Goal: Communication & Community: Answer question/provide support

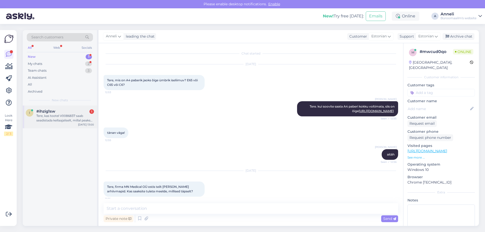
scroll to position [819, 0]
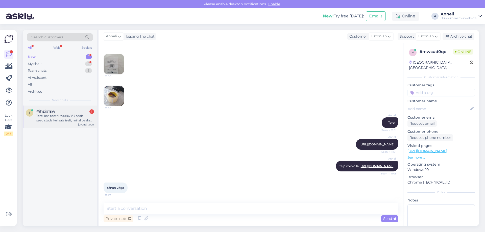
click at [68, 110] on div "#ihzig1sw 1" at bounding box center [65, 111] width 58 height 5
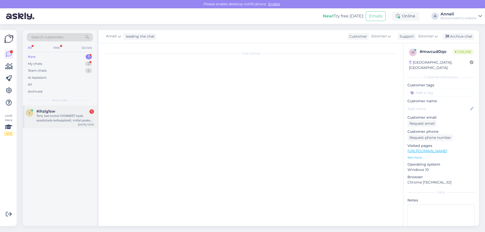
scroll to position [0, 0]
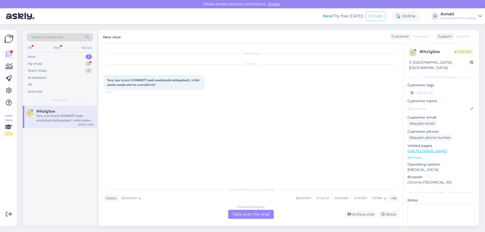
click at [169, 100] on div "Chat started [DATE] Tere, kas tootel V0086837 saab seadistada kellaajaliselt, m…" at bounding box center [253, 114] width 299 height 132
drag, startPoint x: 146, startPoint y: 80, endPoint x: 131, endPoint y: 80, distance: 14.9
click at [131, 80] on span "Tere, kas tootel V0086837 saab seadistada kellaajaliselt, millal peaks seade ol…" at bounding box center [153, 82] width 93 height 8
copy span "V0086837"
click at [308, 198] on div "Estonian" at bounding box center [303, 199] width 20 height 8
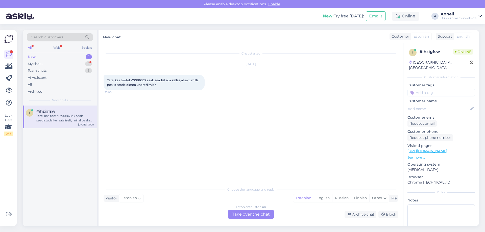
click at [264, 213] on div "Estonian to Estonian Take over the chat" at bounding box center [251, 214] width 46 height 9
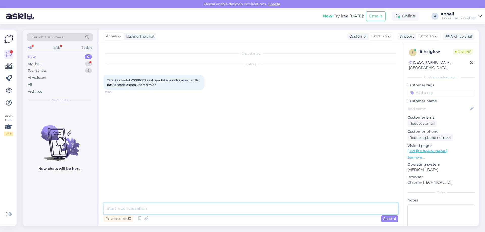
click at [250, 208] on textarea at bounding box center [251, 208] width 295 height 11
type textarea "Tere"
type textarea "palun jätke vastamiseks oma e-mail"
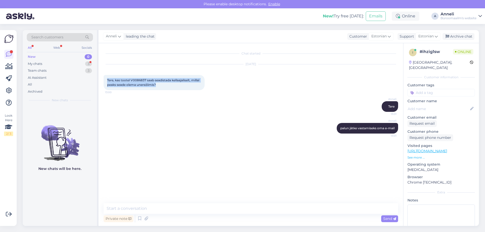
drag, startPoint x: 167, startPoint y: 84, endPoint x: 107, endPoint y: 82, distance: 60.0
click at [107, 82] on div "Tere, kas tootel V0086837 saab seadistada kellaajaliselt, millal peaks seade ol…" at bounding box center [154, 82] width 101 height 15
copy span "Tere, kas tootel V0086837 saab seadistada kellaajaliselt, millal peaks seade ol…"
drag, startPoint x: 195, startPoint y: 144, endPoint x: 193, endPoint y: 135, distance: 9.2
click at [195, 144] on div "Chat started [DATE] Tere, kas tootel V0086837 saab seadistada kellaajaliselt, m…" at bounding box center [253, 123] width 299 height 151
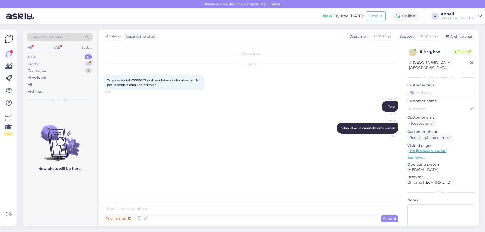
click at [88, 63] on div "3" at bounding box center [88, 63] width 7 height 5
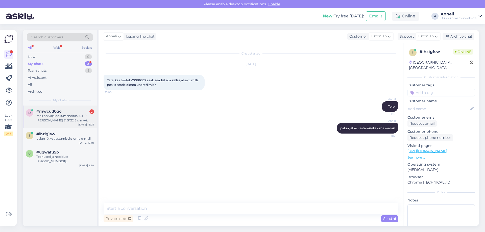
click at [64, 110] on div "#mwcud0qo 2" at bounding box center [65, 111] width 58 height 5
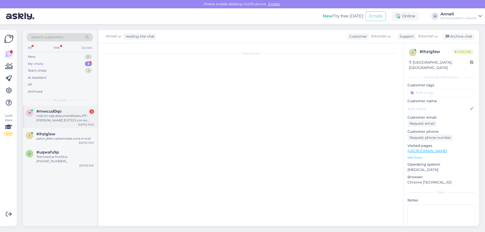
scroll to position [867, 0]
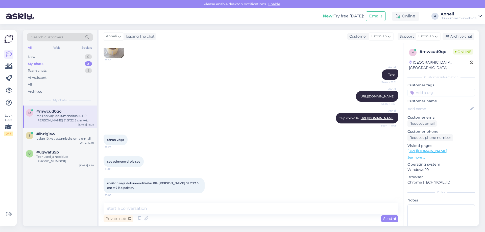
click at [222, 107] on div "Anneli teip võib olla: [URL][DOMAIN_NAME] Seen ✓ 11:05" at bounding box center [251, 118] width 295 height 22
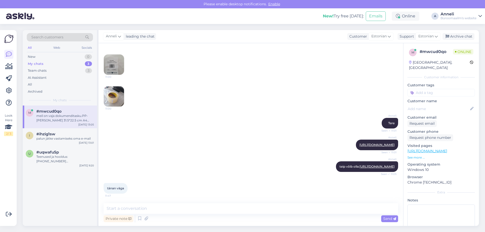
click at [118, 75] on img at bounding box center [114, 65] width 20 height 20
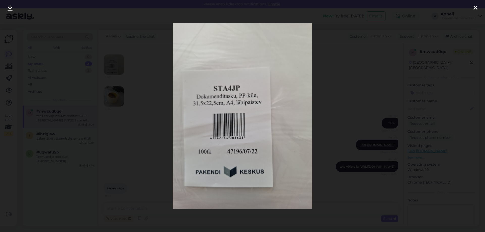
click at [351, 77] on div at bounding box center [242, 116] width 485 height 232
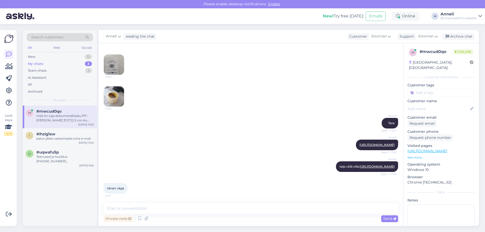
scroll to position [867, 0]
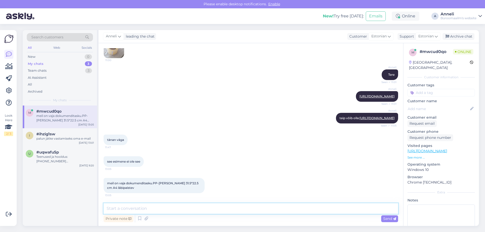
click at [188, 207] on textarea at bounding box center [251, 208] width 295 height 11
type textarea "toode on õige"
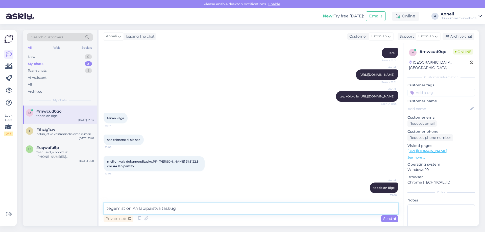
type textarea "tegemist on A4 läbipaistva taskuga"
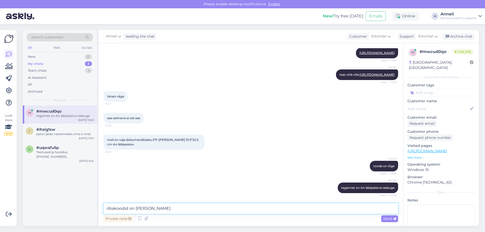
type textarea "ribakoodid on [PERSON_NAME]"
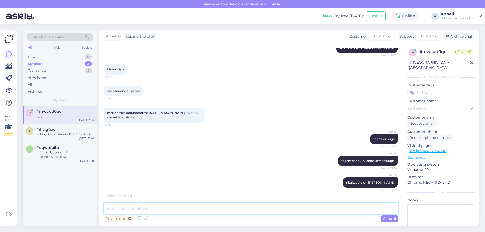
scroll to position [954, 0]
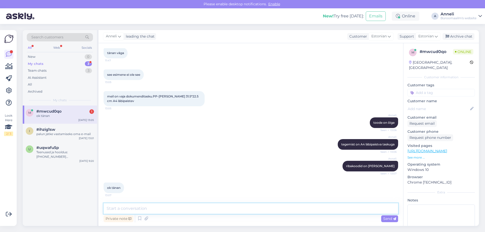
click at [147, 209] on textarea at bounding box center [251, 208] width 295 height 11
click at [159, 158] on div "[PERSON_NAME] on [PERSON_NAME] Seen ✓ 13:07" at bounding box center [251, 166] width 295 height 22
click at [183, 208] on textarea at bounding box center [251, 208] width 295 height 11
click at [66, 130] on div "#ihzig1sw" at bounding box center [65, 129] width 58 height 5
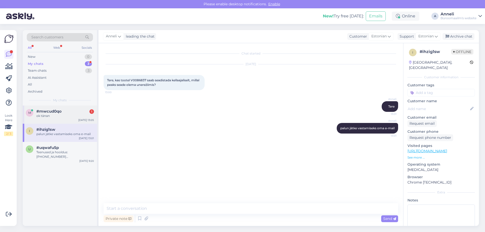
click at [58, 114] on div "ok tänan" at bounding box center [65, 116] width 58 height 5
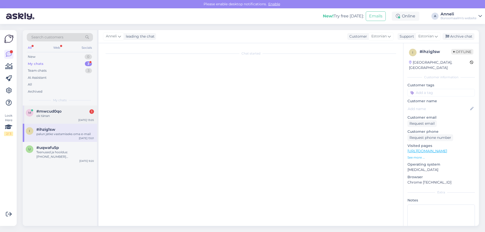
scroll to position [954, 0]
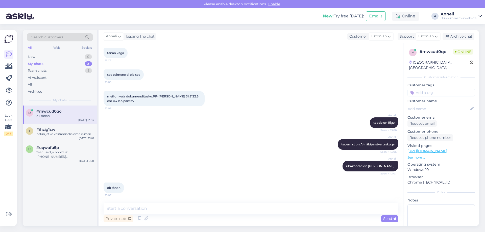
click at [200, 141] on div "Anneli tegemist on A4 läbipaistva taskuga Seen ✓ 13:06" at bounding box center [251, 145] width 295 height 22
click at [233, 208] on textarea at bounding box center [251, 208] width 295 height 11
type textarea "Palun, ilusat päeva!"
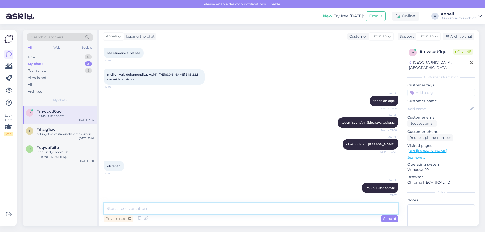
scroll to position [976, 0]
click at [189, 124] on div "Anneli tegemist on A4 läbipaistva taskuga Seen ✓ 13:06" at bounding box center [251, 123] width 295 height 22
click at [66, 136] on div at bounding box center [65, 134] width 58 height 5
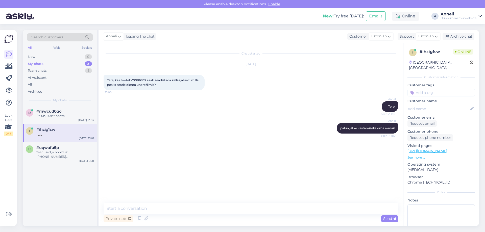
click at [231, 134] on div "[PERSON_NAME] jätke vastamiseks oma e-mail Seen ✓ 13:01" at bounding box center [251, 129] width 295 height 22
click at [179, 206] on textarea at bounding box center [251, 208] width 295 height 11
type textarea "t"
type textarea "Tänan!"
click at [77, 120] on div "m #mwcud0qo 1 kui palju karbis on? [DATE] 13:05" at bounding box center [60, 115] width 74 height 18
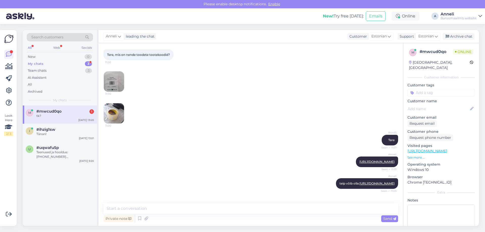
scroll to position [767, 0]
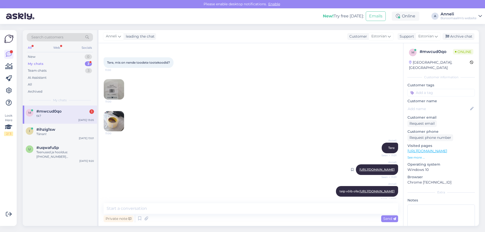
click at [376, 172] on link "[URL][DOMAIN_NAME]" at bounding box center [377, 170] width 35 height 4
click at [307, 210] on textarea at bounding box center [251, 208] width 295 height 11
paste textarea "Pakkesedeliümbrik C4, 100tk. pakis"
type textarea "Pakkesedeliümbrik C4, 100tk. pakis"
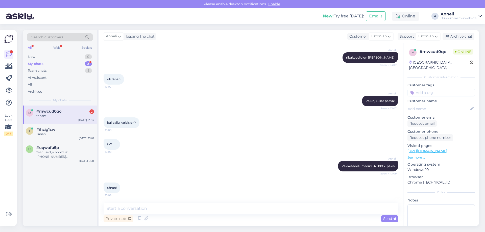
scroll to position [1063, 0]
click at [79, 116] on div "tänan!" at bounding box center [65, 116] width 58 height 5
click at [202, 212] on textarea at bounding box center [251, 208] width 295 height 11
click at [242, 182] on div "tänan! 13:09" at bounding box center [251, 188] width 295 height 22
click at [51, 151] on div "Teenused ja hooldus: [PHONE_NUMBER] [EMAIL_ADDRESS][PERSON_NAME][DOMAIN_NAME]" at bounding box center [65, 154] width 58 height 9
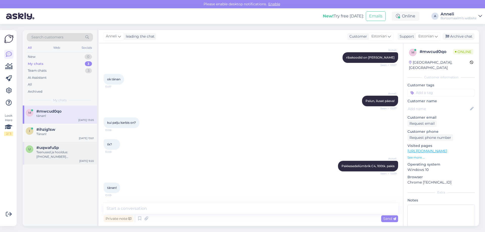
scroll to position [0, 0]
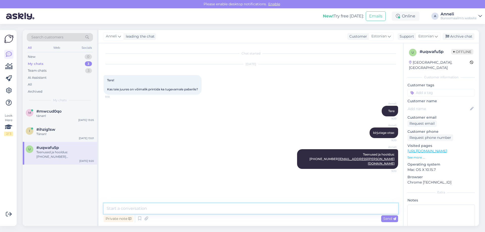
click at [256, 212] on textarea at bounding box center [251, 208] width 295 height 11
click at [468, 36] on div "Archive chat" at bounding box center [459, 36] width 32 height 7
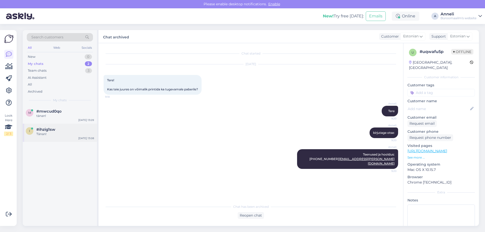
click at [37, 129] on span "#ihzig1sw" at bounding box center [45, 129] width 19 height 5
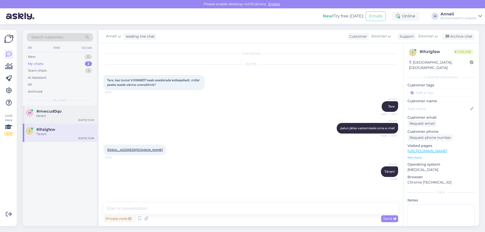
click at [54, 110] on span "#mwcud0qo" at bounding box center [48, 111] width 25 height 5
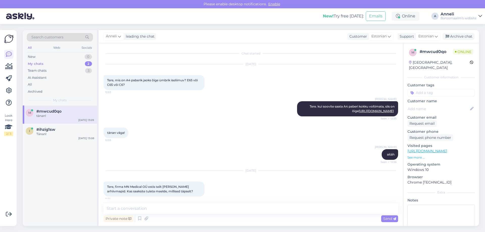
scroll to position [1063, 0]
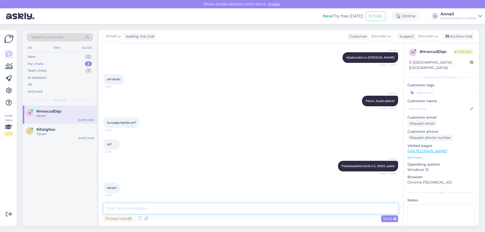
click at [166, 204] on textarea at bounding box center [251, 208] width 295 height 11
click at [464, 36] on div "Archive chat" at bounding box center [459, 36] width 32 height 7
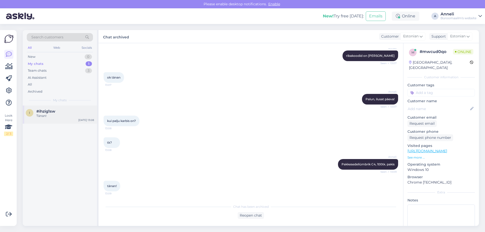
click at [43, 115] on div "Tänan!" at bounding box center [65, 116] width 58 height 5
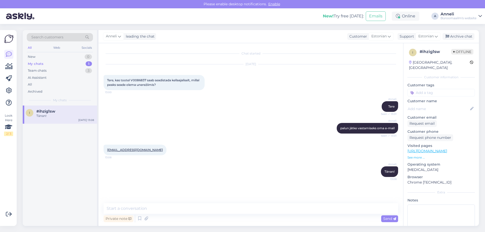
click at [234, 162] on div "[PERSON_NAME]! 13:08" at bounding box center [251, 172] width 295 height 22
click at [265, 120] on div "[PERSON_NAME] jätke vastamiseks oma e-mail Seen ✓ 13:01" at bounding box center [251, 129] width 295 height 22
click at [82, 71] on div "Team chats 3" at bounding box center [60, 70] width 66 height 7
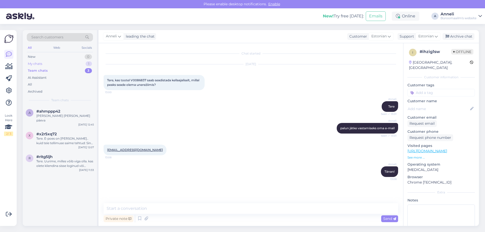
click at [76, 66] on div "My chats 1" at bounding box center [60, 63] width 66 height 7
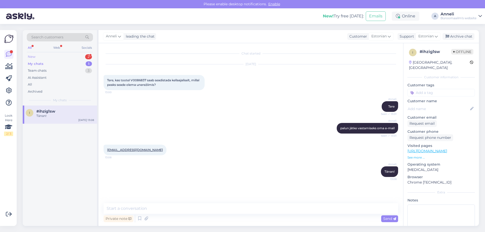
click at [70, 53] on div "New 2" at bounding box center [60, 56] width 66 height 7
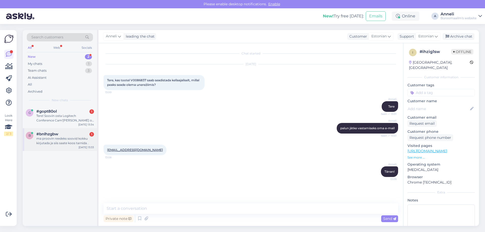
click at [60, 143] on div "ma proovin reedeks soovid kokku kirjutada ja siis saate koos tarnida ." at bounding box center [65, 140] width 58 height 9
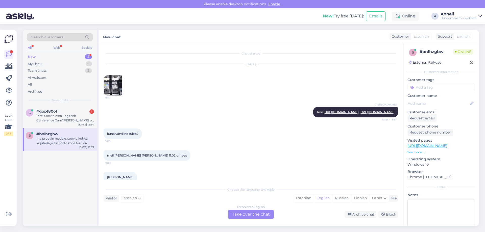
scroll to position [2545, 0]
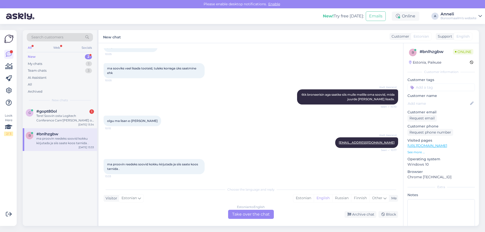
click at [262, 108] on div "Kadi Aasrand 6tk broneerisin aga saatke siis mulle meilile oma soovid, mida juu…" at bounding box center [251, 97] width 295 height 26
click at [51, 117] on div "Tere! Soovin osta Logitech Conference Cam'[PERSON_NAME] on [PERSON_NAME] SA The…" at bounding box center [65, 118] width 58 height 9
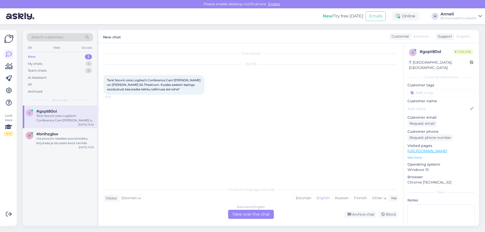
click at [264, 90] on div "[DATE] Tere! Soovin osta Logitech Conference Cam'[PERSON_NAME] on [PERSON_NAME]…" at bounding box center [251, 79] width 295 height 41
click at [262, 115] on div "Chat started [DATE] Tere! Soovin osta Logitech Conference Cam'[PERSON_NAME] on …" at bounding box center [253, 114] width 299 height 132
drag, startPoint x: 260, startPoint y: 130, endPoint x: 263, endPoint y: 127, distance: 3.6
click at [260, 128] on div "Chat started [DATE] Tere! Soovin osta Logitech Conference Cam'[PERSON_NAME] on …" at bounding box center [253, 114] width 299 height 132
drag, startPoint x: 127, startPoint y: 85, endPoint x: 112, endPoint y: 84, distance: 14.7
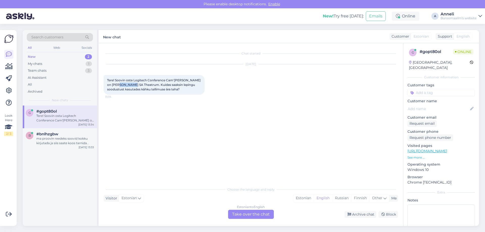
click at [112, 84] on span "Tere! Soovin osta Logitech Conference Cam'[PERSON_NAME] on [PERSON_NAME] SA The…" at bounding box center [154, 84] width 94 height 13
copy span "Theatrum"
drag, startPoint x: 324, startPoint y: 105, endPoint x: 326, endPoint y: 104, distance: 2.7
click at [326, 105] on div "Chat started [DATE] Tere! Soovin osta Logitech Conference Cam'[PERSON_NAME] on …" at bounding box center [253, 114] width 299 height 132
drag, startPoint x: 309, startPoint y: 198, endPoint x: 292, endPoint y: 204, distance: 18.2
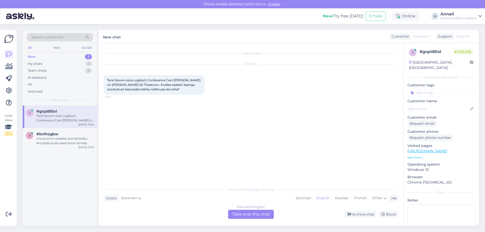
click at [309, 198] on div "Estonian" at bounding box center [303, 199] width 20 height 8
click at [258, 216] on div "Estonian to Estonian Take over the chat" at bounding box center [251, 214] width 46 height 9
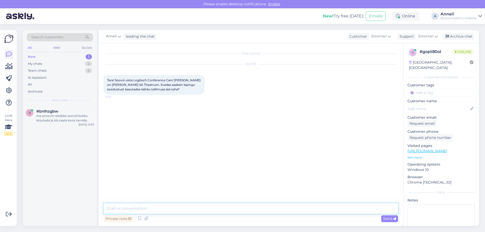
click at [260, 211] on textarea at bounding box center [251, 208] width 295 height 11
type textarea "Tere"
type textarea "kirjutage palun [EMAIL_ADDRESS][DOMAIN_NAME]"
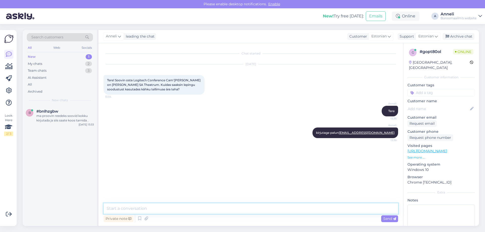
click at [227, 206] on textarea at bounding box center [251, 208] width 295 height 11
click at [167, 113] on div "[PERSON_NAME] 13:36" at bounding box center [251, 111] width 295 height 22
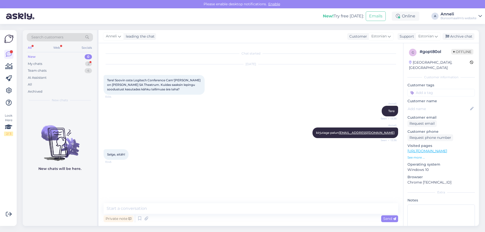
click at [155, 141] on div "[PERSON_NAME] kirjutage palun [EMAIL_ADDRESS][DOMAIN_NAME] Seen ✓ 13:36" at bounding box center [251, 133] width 295 height 22
click at [92, 65] on div "My chats 2" at bounding box center [60, 63] width 66 height 7
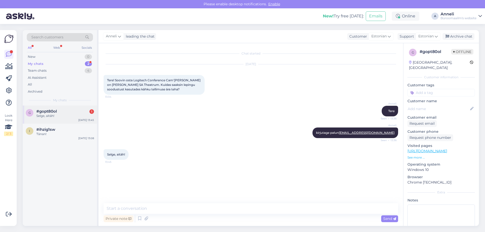
click at [51, 116] on div "Selge, aitäh!" at bounding box center [65, 116] width 58 height 5
click at [55, 130] on span "#ihzig1sw" at bounding box center [45, 129] width 19 height 5
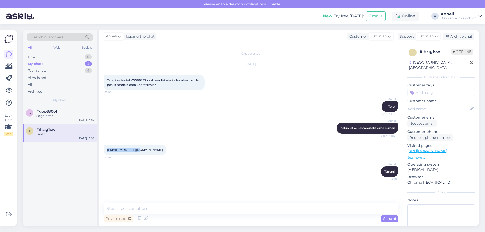
drag, startPoint x: 138, startPoint y: 151, endPoint x: 108, endPoint y: 149, distance: 30.1
click at [108, 149] on div "[EMAIL_ADDRESS][DOMAIN_NAME] 13:08" at bounding box center [135, 150] width 63 height 11
copy link "[EMAIL_ADDRESS][DOMAIN_NAME]"
drag, startPoint x: 74, startPoint y: 178, endPoint x: 77, endPoint y: 175, distance: 3.9
click at [74, 178] on div "g #gopt80ol Selge, aitäh! [DATE] 13:45 i #ihzig1sw Tänan! [DATE] 13:08" at bounding box center [60, 166] width 74 height 121
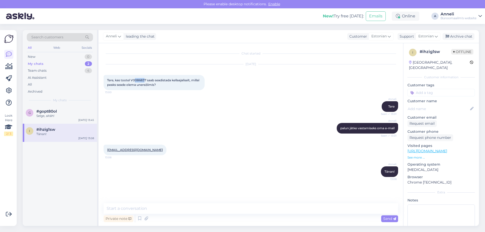
drag, startPoint x: 145, startPoint y: 79, endPoint x: 136, endPoint y: 80, distance: 9.4
click at [136, 80] on span "Tere, kas tootel V0086837 saab seadistada kellaajaliselt, millal peaks seade ol…" at bounding box center [153, 82] width 93 height 8
click at [256, 72] on div "[DATE] Tere, kas tootel V0086837 saab seadistada kellaajaliselt, millal peaks s…" at bounding box center [251, 77] width 295 height 37
drag, startPoint x: 147, startPoint y: 79, endPoint x: 131, endPoint y: 80, distance: 15.9
click at [131, 80] on span "Tere, kas tootel V0086837 saab seadistada kellaajaliselt, millal peaks seade ol…" at bounding box center [153, 82] width 93 height 8
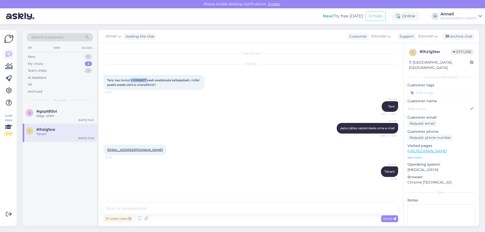
copy span "V0086837"
click at [282, 115] on div "Anneli Tere Seen ✓ 13:01" at bounding box center [251, 107] width 295 height 22
click at [58, 135] on div "Tänan!" at bounding box center [65, 134] width 58 height 5
click at [49, 117] on div "Selge, aitäh!" at bounding box center [65, 116] width 58 height 5
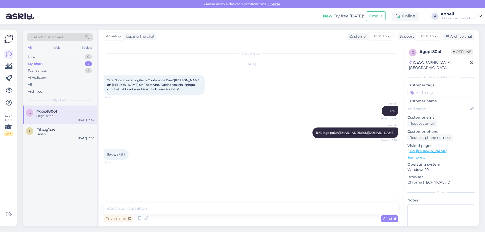
click at [240, 130] on div "[PERSON_NAME] kirjutage palun [EMAIL_ADDRESS][DOMAIN_NAME] Seen ✓ 13:36" at bounding box center [251, 133] width 295 height 22
click at [57, 128] on div "#ihzig1sw" at bounding box center [65, 129] width 58 height 5
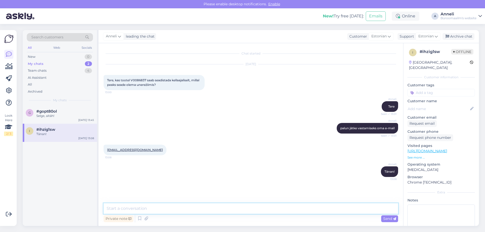
click at [250, 208] on textarea at bounding box center [251, 208] width 295 height 11
click at [464, 37] on div "Archive chat" at bounding box center [459, 36] width 32 height 7
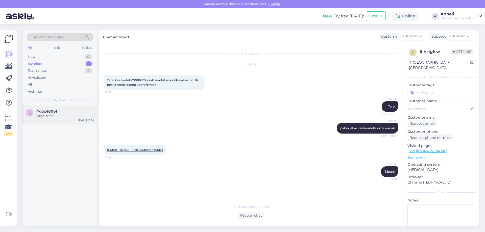
click at [41, 117] on div "Selge, aitäh!" at bounding box center [65, 116] width 58 height 5
